Goal: Task Accomplishment & Management: Use online tool/utility

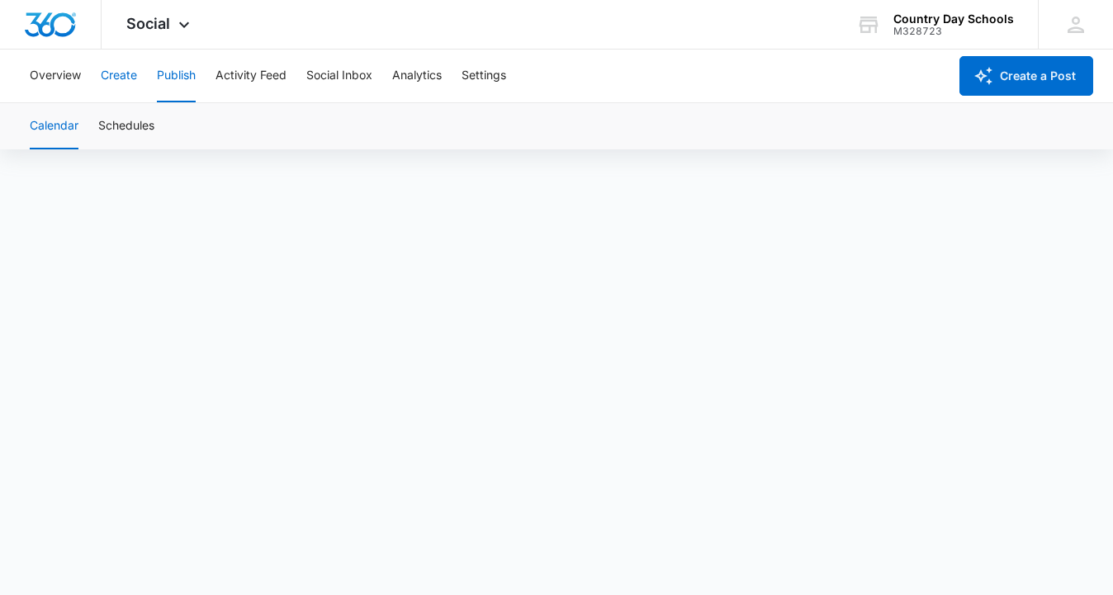
click at [118, 80] on button "Create" at bounding box center [119, 76] width 36 height 53
click at [126, 65] on button "Create" at bounding box center [119, 76] width 36 height 53
click at [172, 70] on button "Publish" at bounding box center [176, 76] width 39 height 53
click at [175, 73] on button "Publish" at bounding box center [176, 76] width 39 height 53
